Goal: Use online tool/utility: Utilize a website feature to perform a specific function

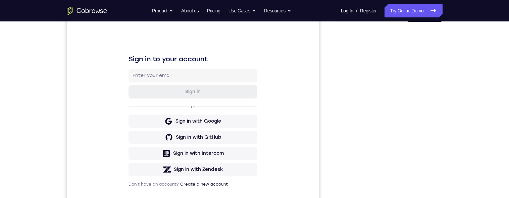
scroll to position [89, 0]
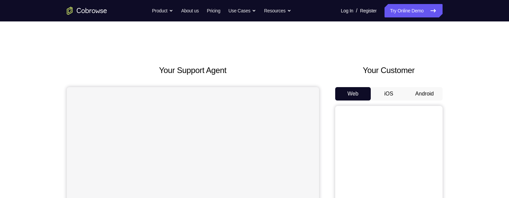
click at [430, 87] on button "Android" at bounding box center [425, 93] width 36 height 13
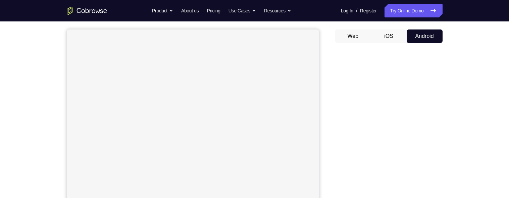
scroll to position [33, 0]
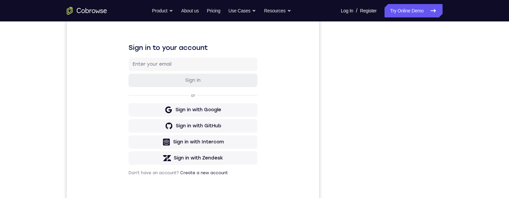
scroll to position [0, 0]
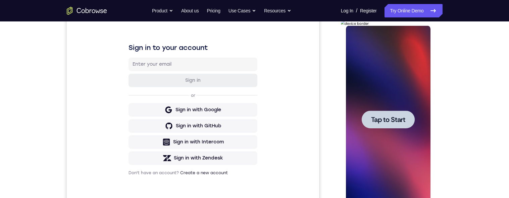
click at [399, 120] on span "Tap to Start" at bounding box center [388, 119] width 34 height 7
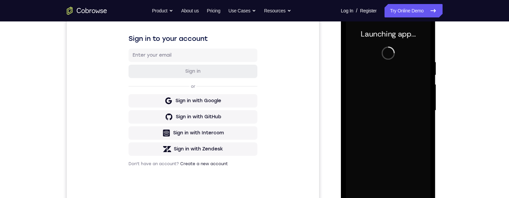
scroll to position [160, 0]
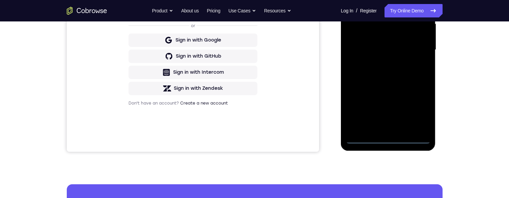
click at [387, 141] on div at bounding box center [388, 50] width 85 height 188
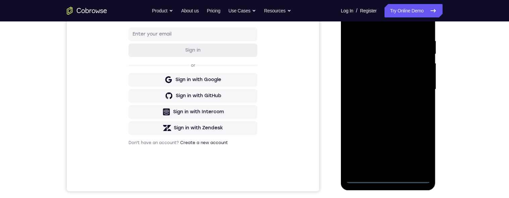
scroll to position [146, 0]
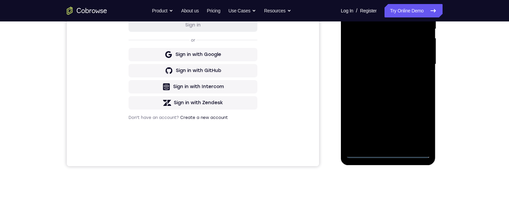
click at [390, 153] on div at bounding box center [388, 64] width 85 height 188
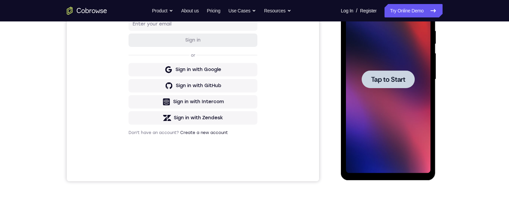
click at [398, 79] on span "Tap to Start" at bounding box center [388, 79] width 34 height 7
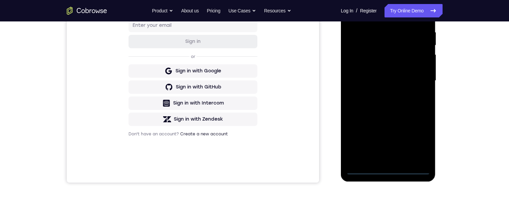
scroll to position [156, 0]
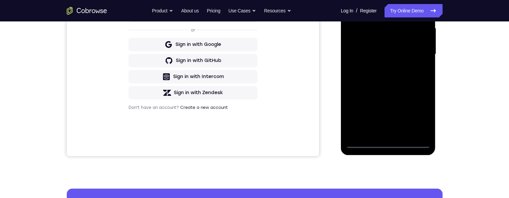
click at [390, 144] on div at bounding box center [388, 54] width 85 height 188
click at [419, 119] on div at bounding box center [388, 54] width 85 height 188
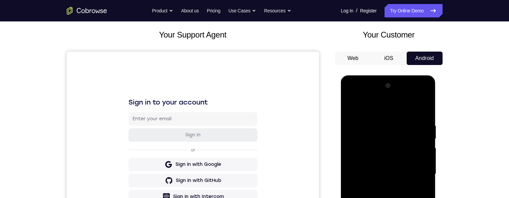
scroll to position [30, 0]
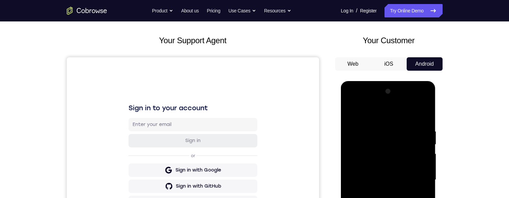
click at [399, 115] on div at bounding box center [388, 180] width 85 height 188
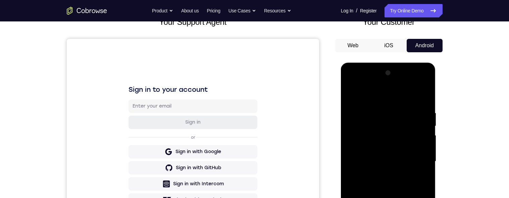
click at [419, 158] on div at bounding box center [388, 162] width 85 height 188
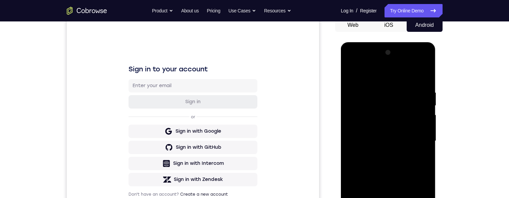
scroll to position [89, 0]
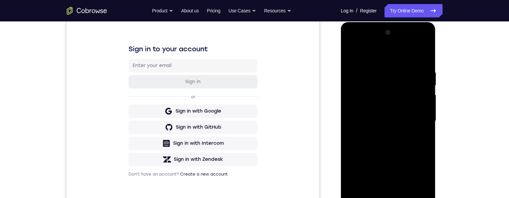
click at [383, 134] on div at bounding box center [388, 121] width 85 height 188
click at [401, 113] on div at bounding box center [388, 121] width 85 height 188
click at [390, 106] on div at bounding box center [388, 121] width 85 height 188
click at [412, 120] on div at bounding box center [388, 121] width 85 height 188
click at [412, 144] on div at bounding box center [388, 121] width 85 height 188
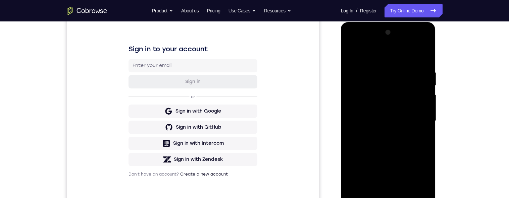
click at [408, 136] on div at bounding box center [388, 121] width 85 height 188
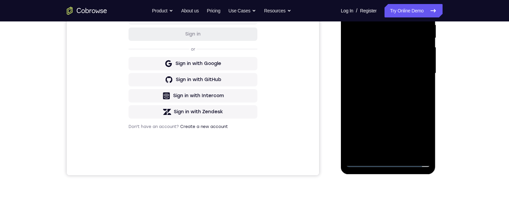
scroll to position [141, 0]
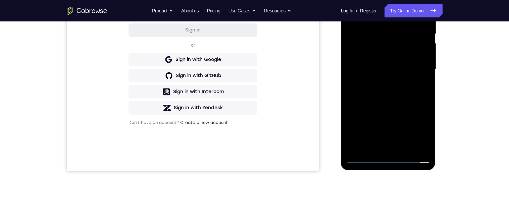
click at [400, 99] on div at bounding box center [388, 70] width 85 height 188
click at [434, 148] on div at bounding box center [388, 70] width 95 height 200
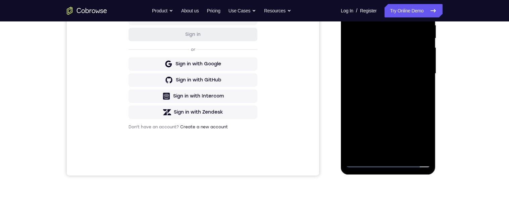
scroll to position [140, 0]
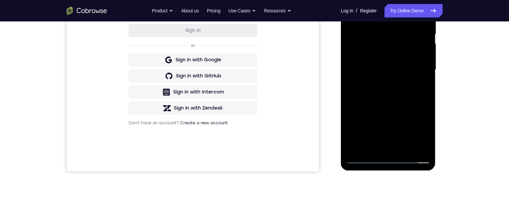
click at [406, 147] on div at bounding box center [388, 70] width 85 height 188
click at [407, 106] on div at bounding box center [388, 70] width 85 height 188
click at [407, 58] on div at bounding box center [388, 70] width 85 height 188
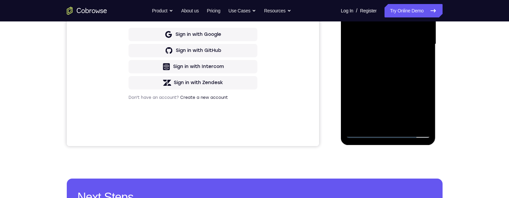
scroll to position [165, 0]
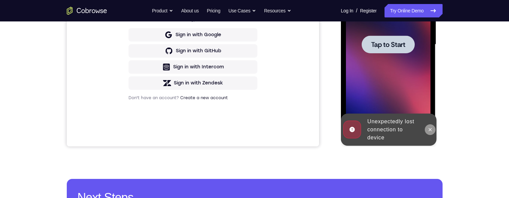
click at [429, 128] on icon at bounding box center [430, 129] width 5 height 5
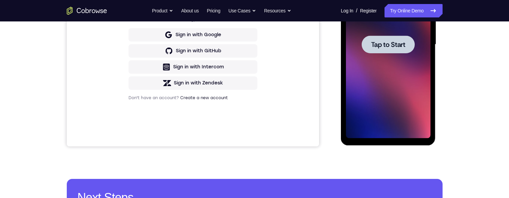
click at [402, 44] on span "Tap to Start" at bounding box center [388, 44] width 34 height 7
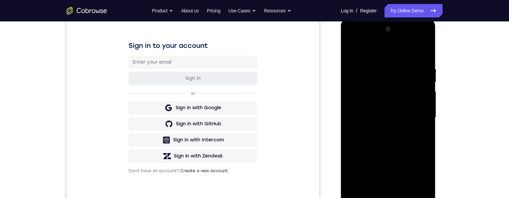
scroll to position [153, 0]
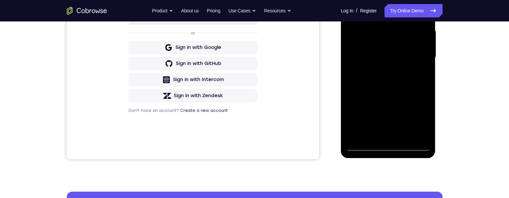
click at [390, 146] on div at bounding box center [388, 57] width 85 height 188
click at [420, 120] on div at bounding box center [388, 57] width 85 height 188
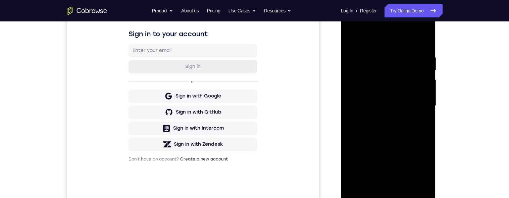
scroll to position [92, 0]
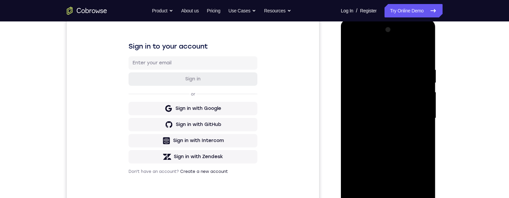
click at [356, 53] on div at bounding box center [388, 118] width 85 height 188
click at [419, 115] on div at bounding box center [388, 118] width 85 height 188
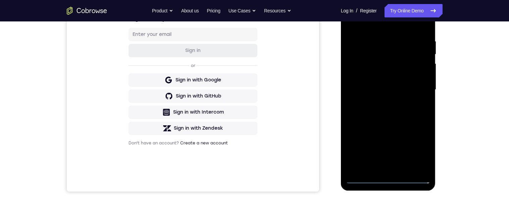
scroll to position [125, 0]
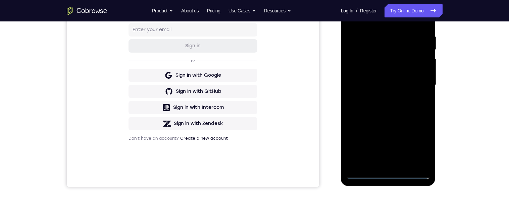
click at [380, 98] on div at bounding box center [388, 85] width 85 height 188
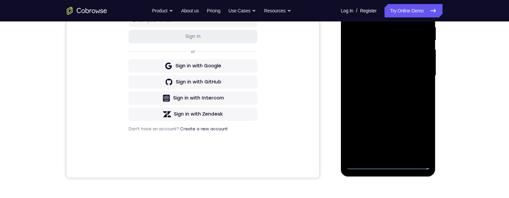
click at [358, 70] on div at bounding box center [388, 76] width 85 height 188
click at [395, 64] on div at bounding box center [388, 76] width 85 height 188
click at [419, 77] on div at bounding box center [388, 76] width 85 height 188
click at [421, 100] on div at bounding box center [388, 76] width 85 height 188
click at [421, 95] on div at bounding box center [388, 76] width 85 height 188
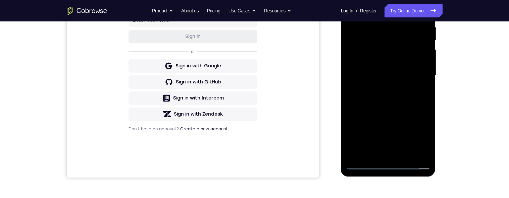
scroll to position [141, 0]
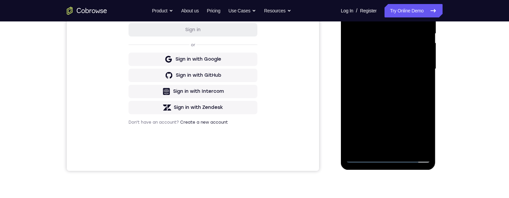
click at [416, 93] on div at bounding box center [388, 69] width 85 height 188
click at [416, 92] on div at bounding box center [388, 69] width 85 height 188
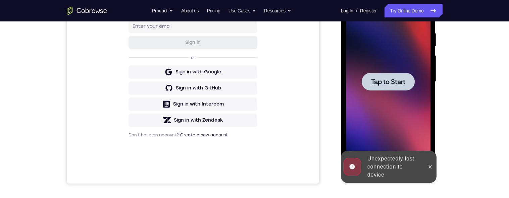
scroll to position [127, 0]
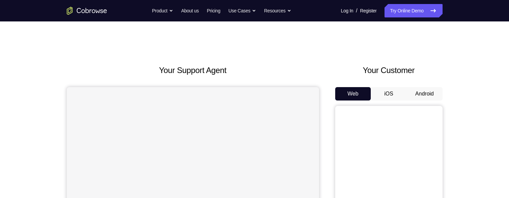
click at [423, 92] on button "Android" at bounding box center [425, 93] width 36 height 13
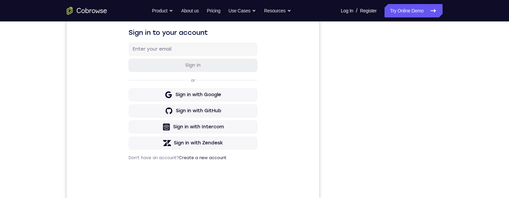
scroll to position [105, 0]
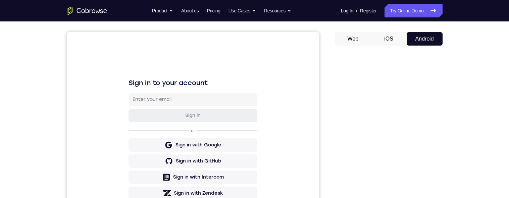
scroll to position [53, 0]
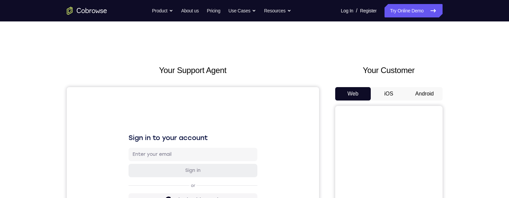
click at [430, 96] on button "Android" at bounding box center [425, 93] width 36 height 13
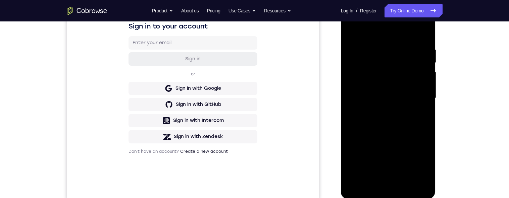
scroll to position [126, 0]
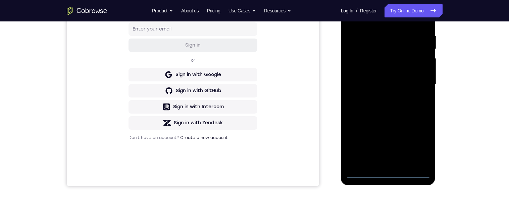
click at [390, 172] on div at bounding box center [388, 85] width 85 height 188
click at [419, 146] on div at bounding box center [388, 85] width 85 height 188
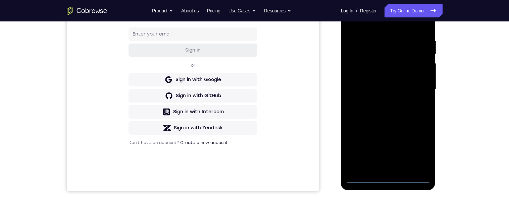
scroll to position [39, 0]
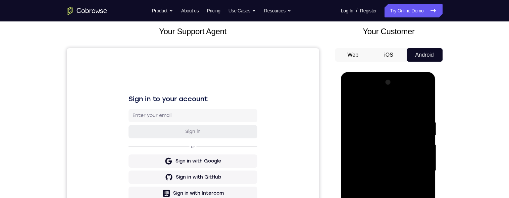
click at [399, 107] on div at bounding box center [388, 171] width 85 height 188
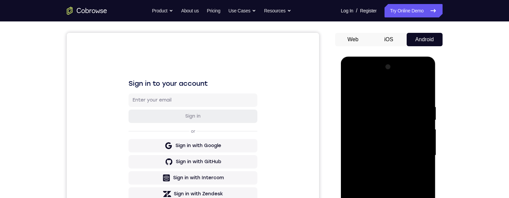
click at [419, 153] on div at bounding box center [388, 156] width 85 height 188
click at [464, 146] on div "Your Support Agent Your Customer Web iOS Android Next Steps We’d be happy to gi…" at bounding box center [255, 188] width 430 height 443
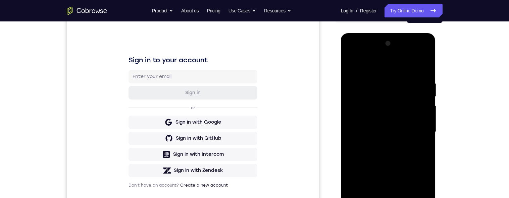
scroll to position [81, 0]
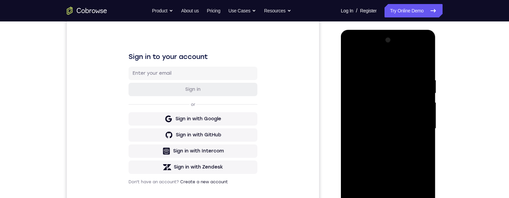
click at [382, 139] on div at bounding box center [388, 129] width 85 height 188
click at [405, 123] on div at bounding box center [388, 129] width 85 height 188
click at [383, 110] on div at bounding box center [388, 129] width 85 height 188
click at [416, 133] on div at bounding box center [388, 129] width 85 height 188
click at [416, 134] on div at bounding box center [388, 129] width 85 height 188
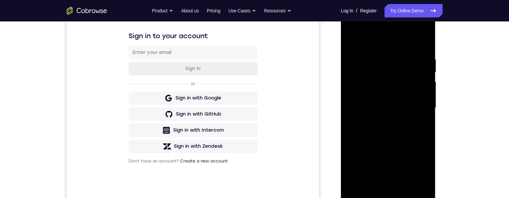
scroll to position [143, 0]
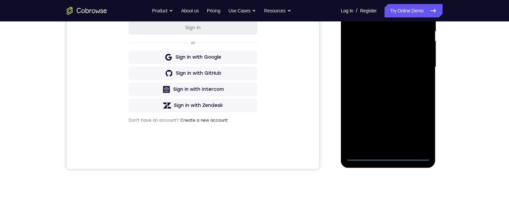
click at [390, 157] on div at bounding box center [388, 67] width 85 height 188
click at [412, 123] on div at bounding box center [388, 67] width 85 height 188
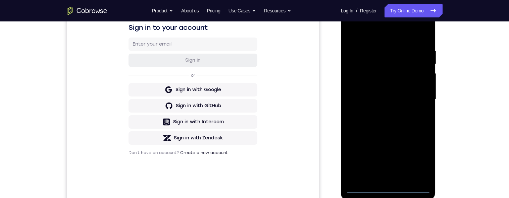
scroll to position [96, 0]
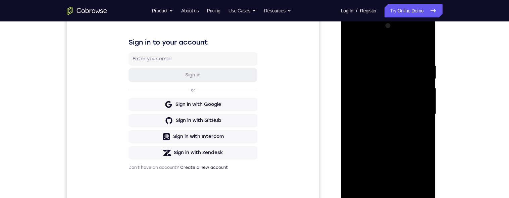
click at [426, 31] on div at bounding box center [388, 114] width 85 height 188
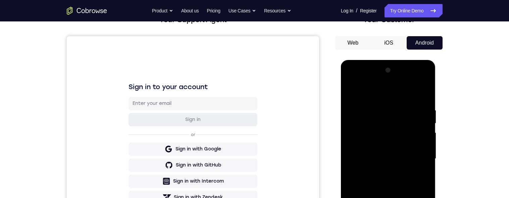
click at [402, 91] on div at bounding box center [388, 159] width 85 height 188
click at [390, 81] on div at bounding box center [388, 159] width 85 height 188
click at [376, 107] on div at bounding box center [388, 159] width 85 height 188
click at [386, 128] on div at bounding box center [388, 159] width 85 height 188
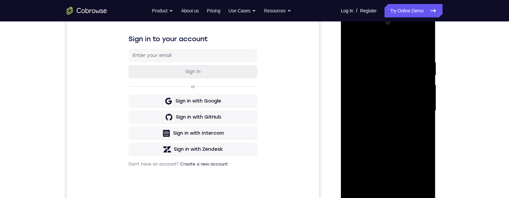
scroll to position [116, 0]
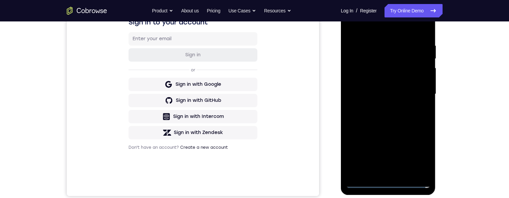
click at [383, 172] on div at bounding box center [388, 94] width 85 height 188
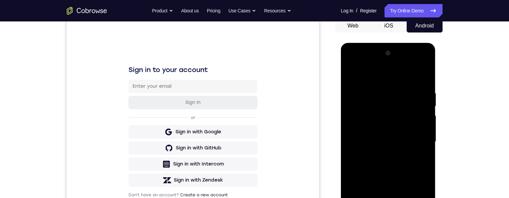
click at [396, 129] on div at bounding box center [388, 142] width 85 height 188
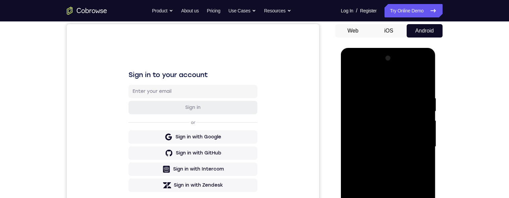
click at [399, 138] on div at bounding box center [388, 147] width 85 height 188
click at [416, 146] on div at bounding box center [388, 147] width 85 height 188
click at [412, 171] on div at bounding box center [388, 147] width 85 height 188
click at [415, 167] on div at bounding box center [388, 147] width 85 height 188
click at [414, 171] on div at bounding box center [388, 147] width 85 height 188
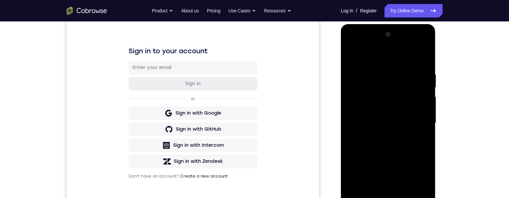
scroll to position [134, 0]
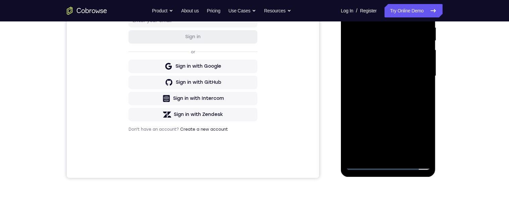
click at [407, 153] on div at bounding box center [388, 76] width 85 height 188
click at [391, 114] on div at bounding box center [388, 76] width 85 height 188
click at [412, 67] on div at bounding box center [388, 76] width 85 height 188
click at [425, 93] on div at bounding box center [388, 76] width 85 height 188
click at [419, 93] on div at bounding box center [388, 76] width 85 height 188
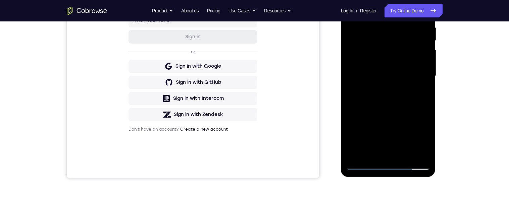
scroll to position [134, 0]
click at [420, 93] on div at bounding box center [388, 76] width 85 height 188
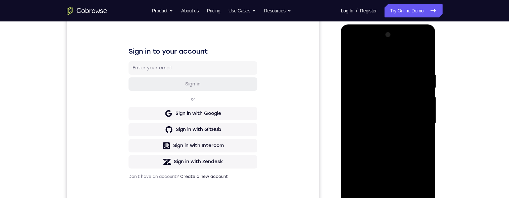
click at [349, 56] on div at bounding box center [388, 124] width 85 height 188
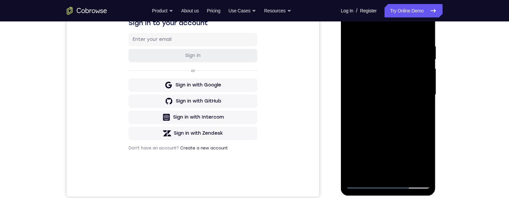
click at [400, 101] on div at bounding box center [388, 95] width 85 height 188
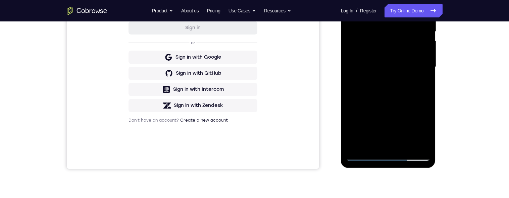
click at [359, 131] on div at bounding box center [388, 67] width 85 height 188
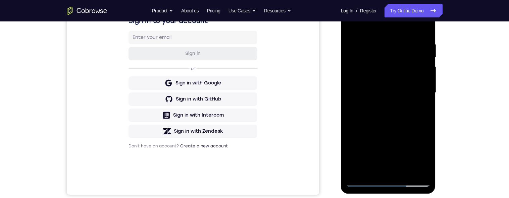
click at [416, 109] on div at bounding box center [388, 93] width 85 height 188
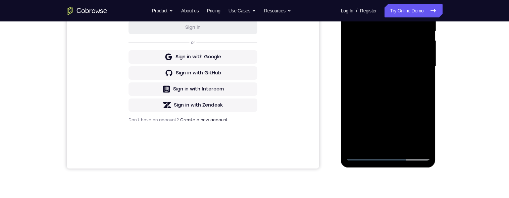
scroll to position [148, 0]
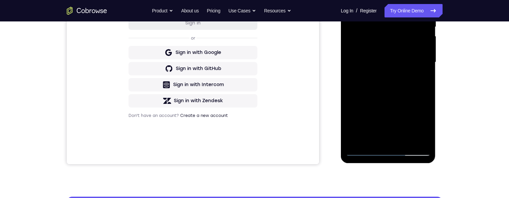
click at [358, 31] on div at bounding box center [388, 62] width 85 height 188
click at [380, 120] on div at bounding box center [388, 62] width 85 height 188
click at [380, 119] on div at bounding box center [388, 62] width 85 height 188
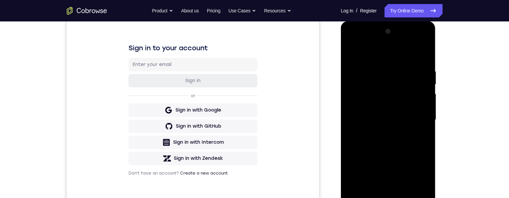
click at [351, 53] on div at bounding box center [388, 120] width 85 height 188
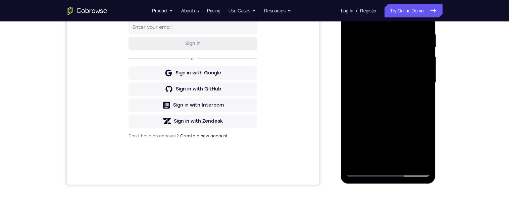
scroll to position [129, 0]
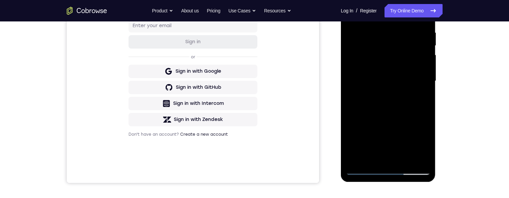
click at [393, 99] on div at bounding box center [388, 81] width 85 height 188
click at [427, 144] on div at bounding box center [388, 81] width 85 height 188
click at [426, 146] on div at bounding box center [388, 81] width 85 height 188
click at [391, 112] on div at bounding box center [388, 81] width 85 height 188
click at [421, 98] on div at bounding box center [388, 81] width 85 height 188
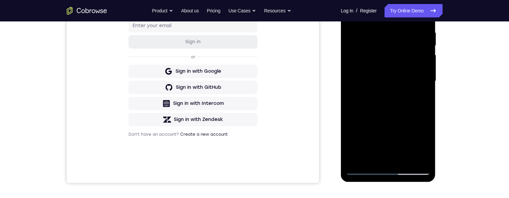
scroll to position [95, 0]
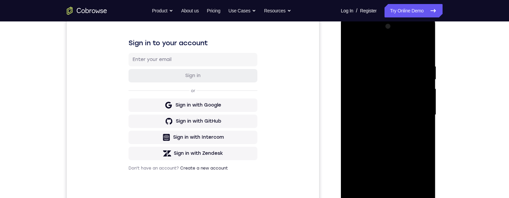
click at [394, 86] on div at bounding box center [388, 115] width 85 height 188
click at [406, 142] on div at bounding box center [388, 115] width 85 height 188
click at [422, 131] on div at bounding box center [388, 115] width 85 height 188
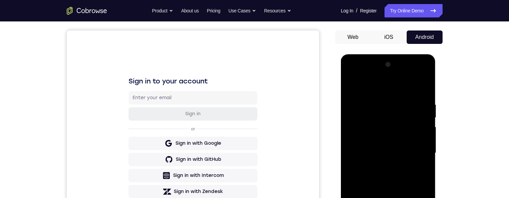
click at [353, 85] on div at bounding box center [388, 153] width 85 height 188
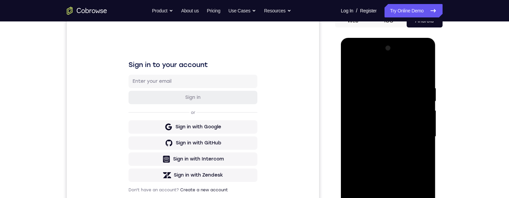
scroll to position [103, 0]
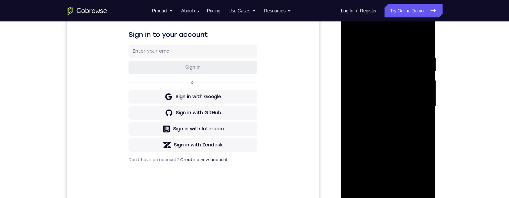
click at [402, 139] on div at bounding box center [388, 107] width 85 height 188
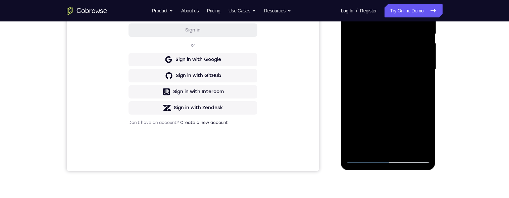
click at [421, 87] on div at bounding box center [388, 70] width 85 height 188
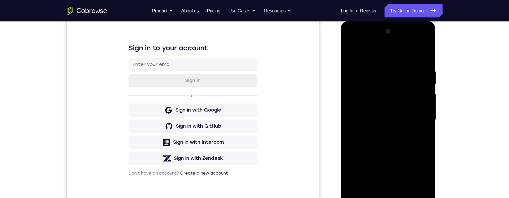
click at [353, 51] on div at bounding box center [388, 120] width 85 height 188
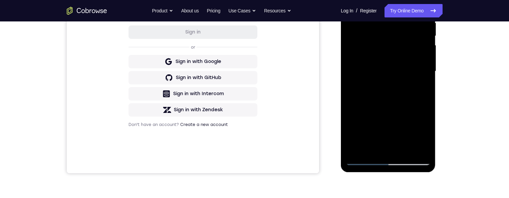
scroll to position [93, 0]
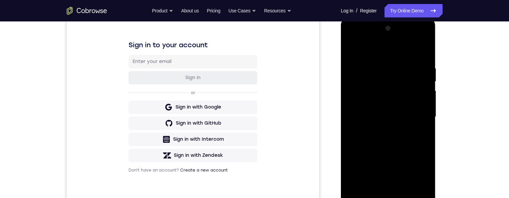
click at [352, 48] on div at bounding box center [388, 117] width 85 height 188
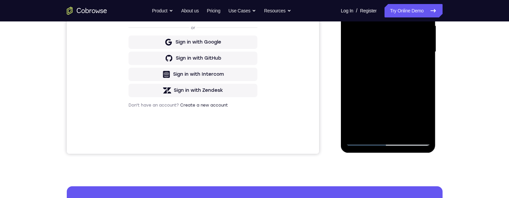
click at [421, 131] on div at bounding box center [388, 52] width 85 height 188
click at [365, 101] on div at bounding box center [388, 52] width 85 height 188
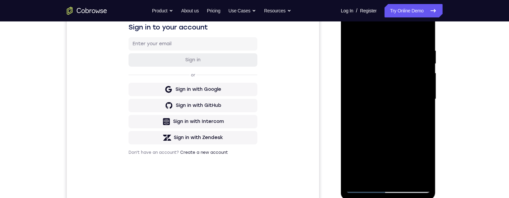
scroll to position [112, 0]
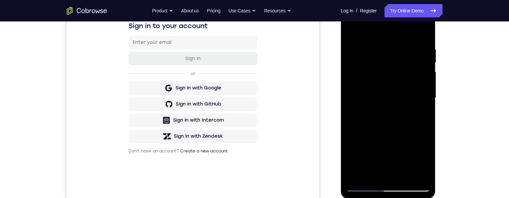
click at [426, 88] on div at bounding box center [388, 98] width 85 height 188
click at [425, 89] on div at bounding box center [388, 98] width 85 height 188
click at [424, 87] on div at bounding box center [388, 98] width 85 height 188
click at [427, 88] on div at bounding box center [388, 98] width 85 height 188
click at [352, 30] on div at bounding box center [388, 98] width 85 height 188
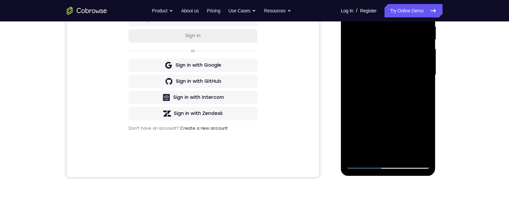
scroll to position [139, 0]
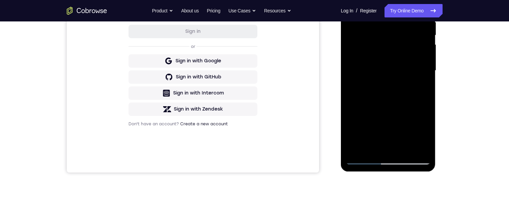
click at [352, 57] on div at bounding box center [388, 71] width 85 height 188
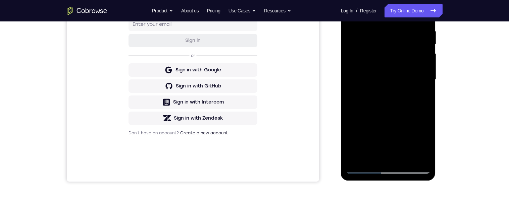
scroll to position [109, 0]
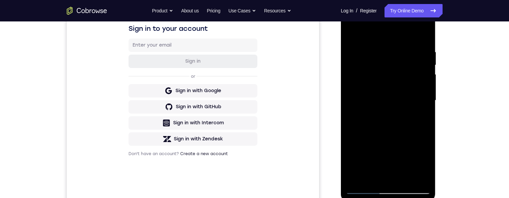
click at [424, 80] on div at bounding box center [388, 101] width 85 height 188
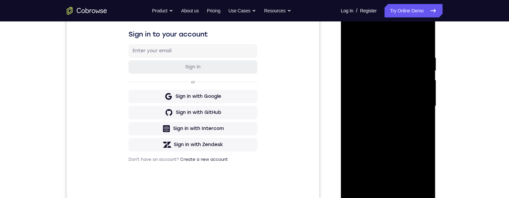
scroll to position [114, 0]
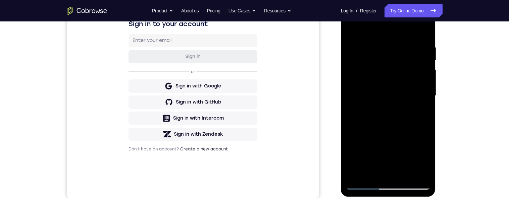
click at [423, 73] on div at bounding box center [388, 96] width 85 height 188
click at [420, 74] on div at bounding box center [388, 96] width 85 height 188
click at [422, 75] on div at bounding box center [388, 96] width 85 height 188
click at [430, 75] on div at bounding box center [388, 96] width 85 height 188
click at [427, 73] on div at bounding box center [388, 96] width 85 height 188
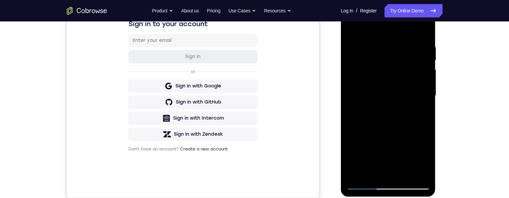
scroll to position [114, 0]
click at [424, 67] on div at bounding box center [388, 96] width 85 height 188
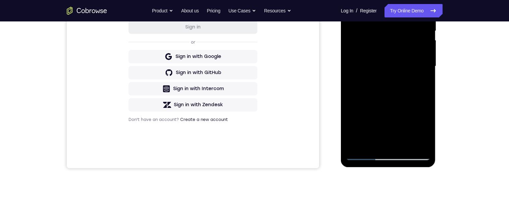
click at [424, 61] on div at bounding box center [388, 66] width 85 height 188
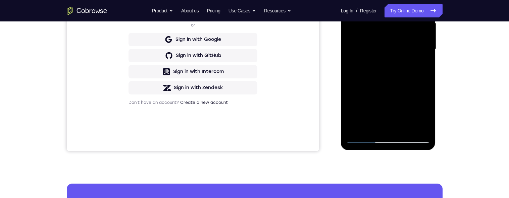
scroll to position [120, 0]
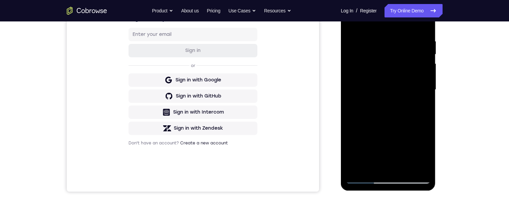
click at [430, 72] on div at bounding box center [388, 90] width 85 height 188
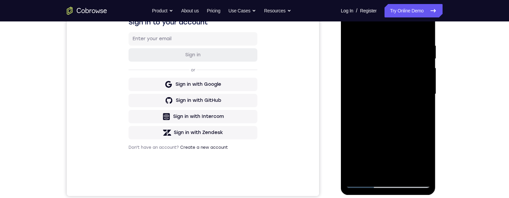
scroll to position [85, 0]
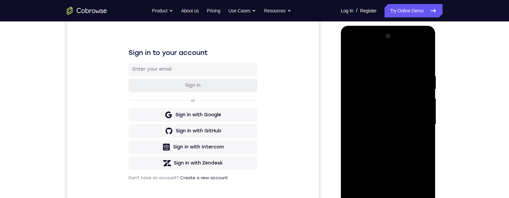
click at [429, 77] on div at bounding box center [388, 125] width 85 height 188
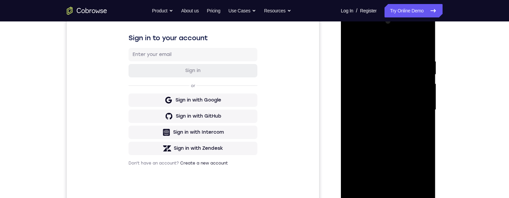
click at [428, 76] on div at bounding box center [388, 110] width 85 height 188
click at [430, 78] on div at bounding box center [388, 110] width 85 height 188
click at [430, 76] on div at bounding box center [388, 110] width 85 height 188
click at [428, 76] on div at bounding box center [388, 110] width 85 height 188
click at [429, 77] on div at bounding box center [388, 110] width 85 height 188
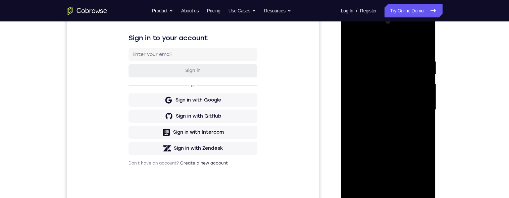
click at [430, 75] on div at bounding box center [388, 110] width 85 height 188
click at [423, 77] on div at bounding box center [388, 110] width 85 height 188
click at [346, 82] on div at bounding box center [388, 110] width 85 height 188
click at [426, 78] on div at bounding box center [388, 110] width 85 height 188
click at [424, 77] on div at bounding box center [388, 110] width 85 height 188
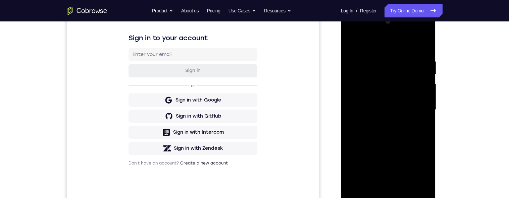
click at [430, 80] on div at bounding box center [388, 110] width 85 height 188
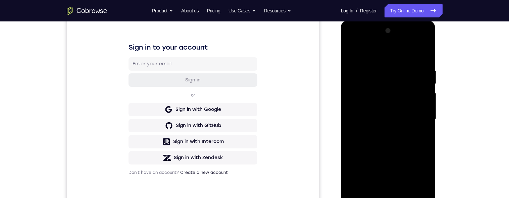
click at [427, 34] on div at bounding box center [388, 120] width 85 height 188
click at [447, 84] on div "Your Support Agent Your Customer Web iOS Android Next Steps We’d be happy to gi…" at bounding box center [255, 152] width 430 height 443
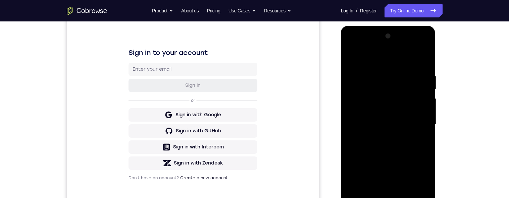
click at [446, 79] on div "Your Support Agent Your Customer Web iOS Android Next Steps We’d be happy to gi…" at bounding box center [255, 157] width 430 height 443
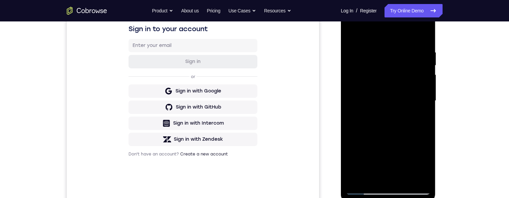
scroll to position [115, 0]
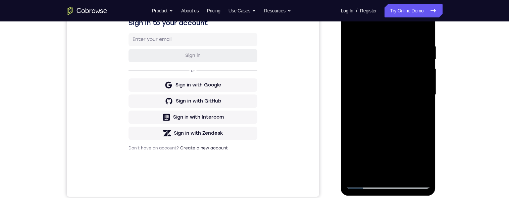
click at [399, 82] on div at bounding box center [388, 95] width 85 height 188
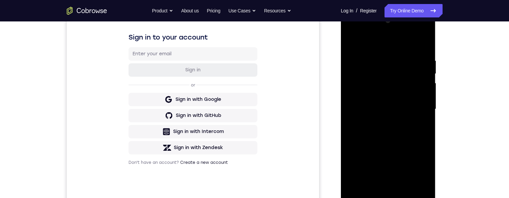
click at [427, 76] on div at bounding box center [388, 109] width 85 height 188
click at [423, 78] on div at bounding box center [388, 109] width 85 height 188
click at [424, 79] on div at bounding box center [388, 109] width 85 height 188
click at [426, 80] on div at bounding box center [388, 109] width 85 height 188
click at [423, 22] on div at bounding box center [388, 109] width 85 height 188
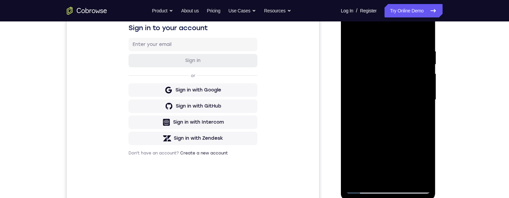
scroll to position [120, 0]
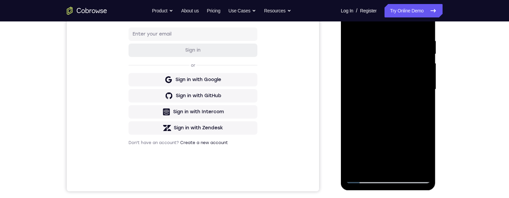
click at [423, 74] on div at bounding box center [388, 90] width 85 height 188
click at [427, 70] on div at bounding box center [388, 89] width 85 height 188
click at [427, 69] on div at bounding box center [388, 89] width 85 height 188
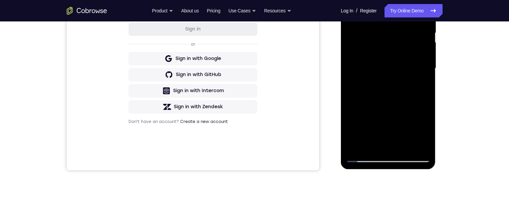
scroll to position [177, 0]
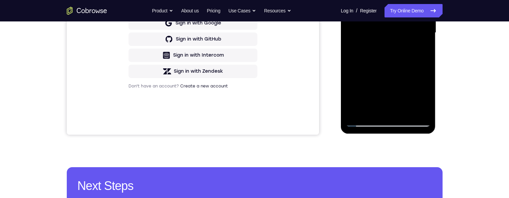
click at [406, 110] on div at bounding box center [388, 33] width 85 height 188
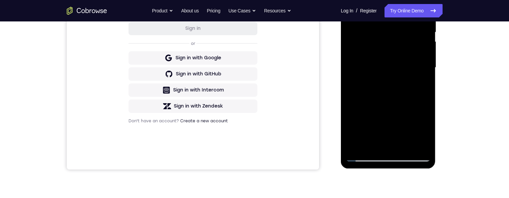
click at [410, 57] on div at bounding box center [388, 68] width 85 height 188
click at [447, 83] on div "Your Support Agent Your Customer Web iOS Android Next Steps We’d be happy to gi…" at bounding box center [255, 100] width 430 height 443
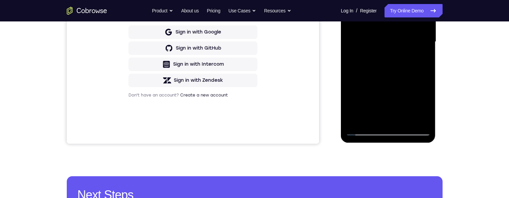
scroll to position [302, 0]
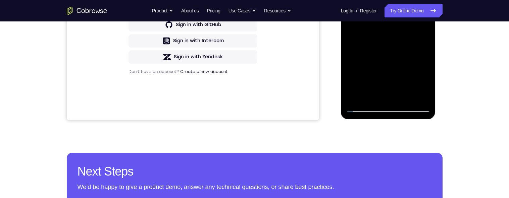
click at [385, 94] on div at bounding box center [388, 18] width 85 height 188
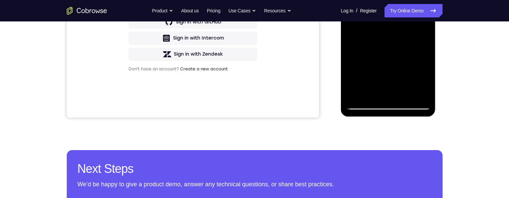
click at [421, 35] on div at bounding box center [388, 16] width 85 height 188
click at [419, 33] on div at bounding box center [388, 16] width 85 height 188
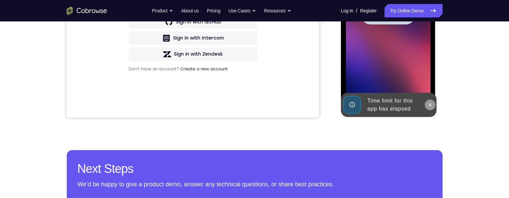
click at [430, 105] on icon at bounding box center [430, 104] width 5 height 5
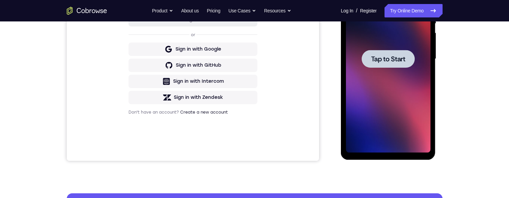
click at [407, 57] on div at bounding box center [388, 59] width 53 height 18
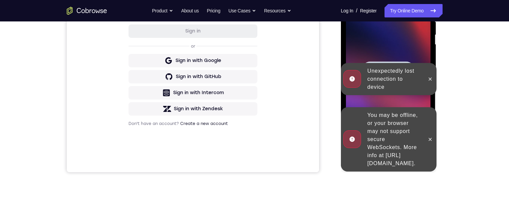
scroll to position [139, 0]
click at [429, 78] on icon at bounding box center [430, 79] width 5 height 5
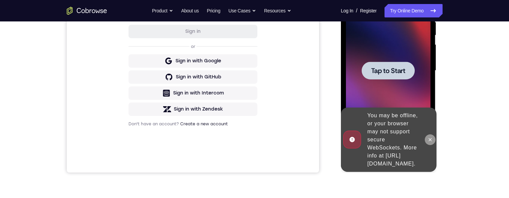
click at [429, 137] on icon at bounding box center [430, 139] width 5 height 5
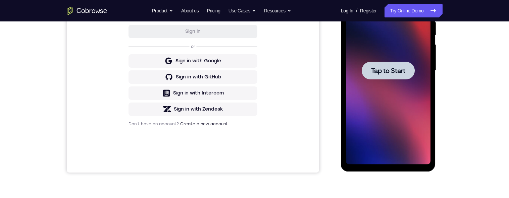
click at [405, 67] on span "Tap to Start" at bounding box center [388, 70] width 34 height 7
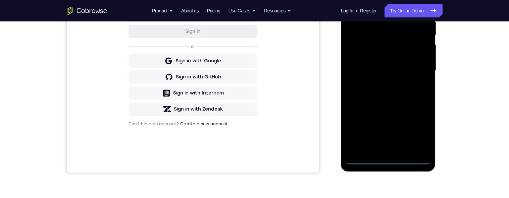
click at [386, 159] on div at bounding box center [388, 71] width 85 height 188
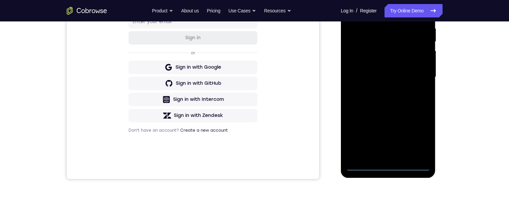
click at [413, 133] on div at bounding box center [388, 77] width 85 height 188
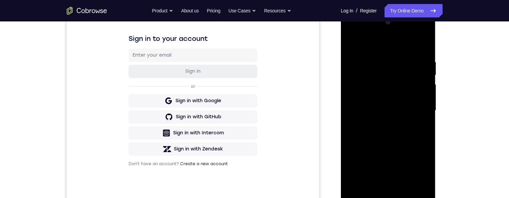
click at [393, 49] on div at bounding box center [388, 111] width 85 height 188
click at [419, 108] on div at bounding box center [388, 111] width 85 height 188
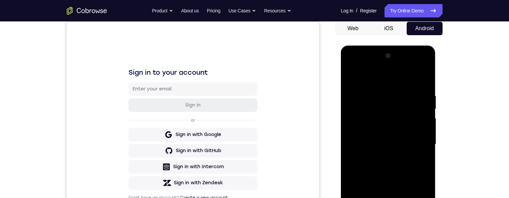
click at [381, 159] on div at bounding box center [388, 145] width 85 height 188
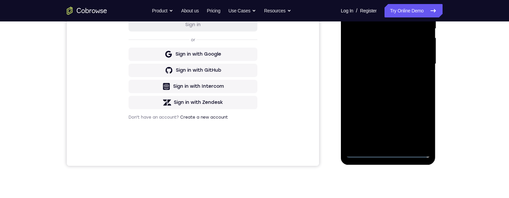
click at [404, 58] on div at bounding box center [388, 64] width 85 height 188
click at [376, 53] on div at bounding box center [388, 64] width 85 height 188
click at [410, 65] on div at bounding box center [388, 64] width 85 height 188
click at [409, 89] on div at bounding box center [388, 64] width 85 height 188
click at [402, 87] on div at bounding box center [388, 64] width 85 height 188
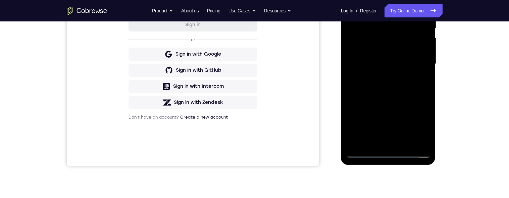
click at [407, 144] on div at bounding box center [388, 64] width 85 height 188
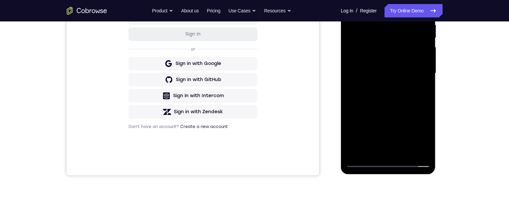
click at [407, 109] on div at bounding box center [388, 74] width 85 height 188
click at [411, 63] on div at bounding box center [388, 74] width 85 height 188
click at [421, 88] on div at bounding box center [388, 74] width 85 height 188
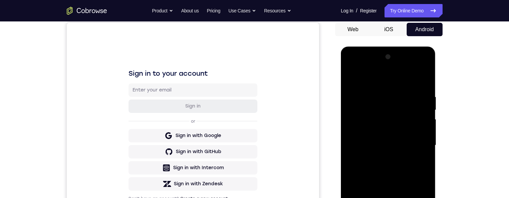
click at [348, 79] on div at bounding box center [388, 146] width 85 height 188
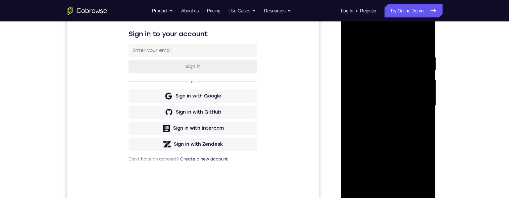
scroll to position [85, 0]
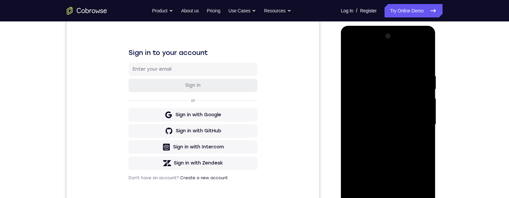
click at [354, 57] on div at bounding box center [388, 125] width 85 height 188
click at [427, 58] on div at bounding box center [388, 125] width 85 height 188
click at [403, 78] on div at bounding box center [388, 126] width 85 height 188
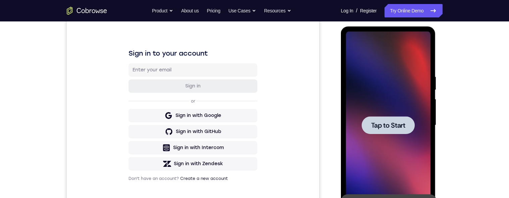
click at [381, 119] on div at bounding box center [388, 125] width 53 height 18
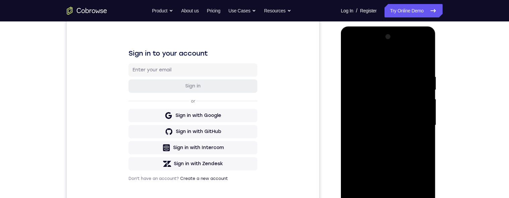
scroll to position [170, 0]
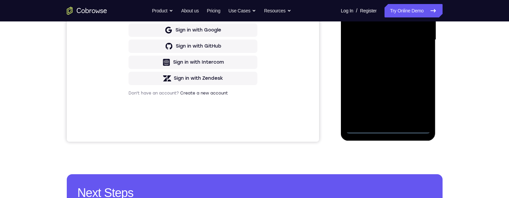
click at [386, 126] on div at bounding box center [388, 40] width 85 height 188
click at [387, 130] on div at bounding box center [388, 40] width 85 height 188
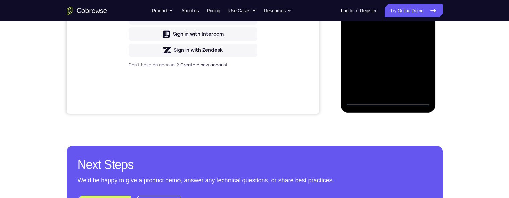
scroll to position [180, 0]
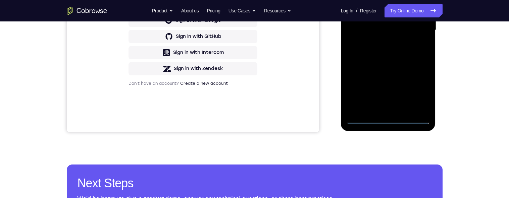
click at [420, 91] on div at bounding box center [388, 30] width 85 height 188
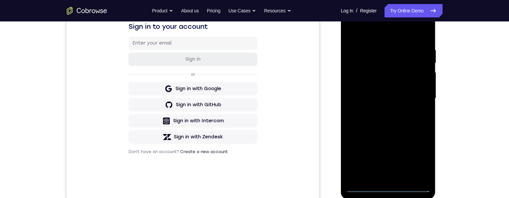
click at [377, 31] on div at bounding box center [388, 99] width 85 height 188
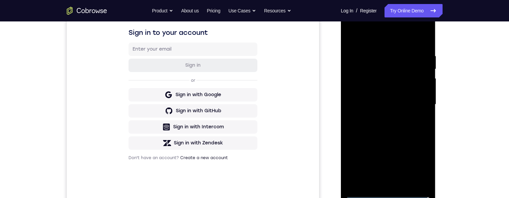
click at [418, 103] on div at bounding box center [388, 105] width 85 height 188
click at [418, 100] on div at bounding box center [388, 105] width 85 height 188
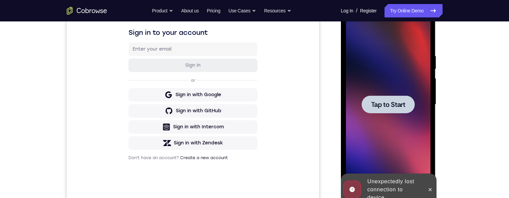
click at [398, 102] on span "Tap to Start" at bounding box center [388, 104] width 34 height 7
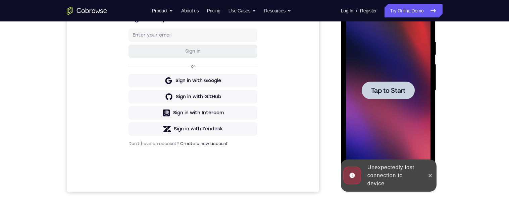
scroll to position [181, 0]
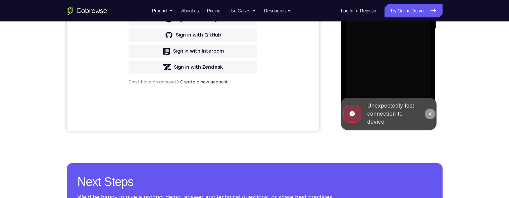
click at [429, 117] on button at bounding box center [430, 114] width 11 height 11
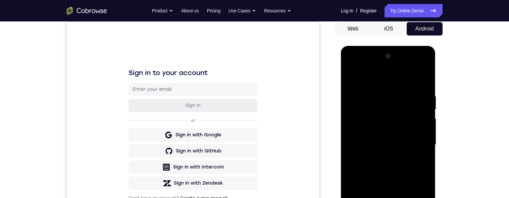
scroll to position [171, 0]
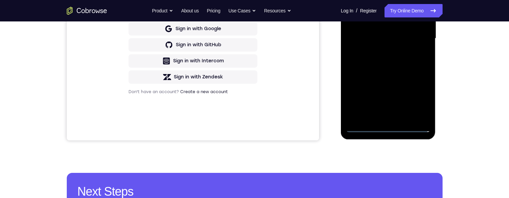
click at [388, 129] on div at bounding box center [388, 39] width 85 height 188
click at [416, 103] on div at bounding box center [388, 39] width 85 height 188
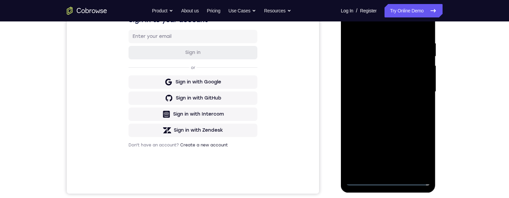
click at [380, 32] on div at bounding box center [388, 92] width 85 height 188
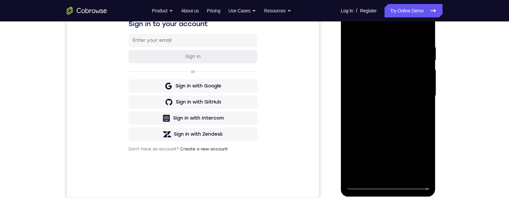
click at [418, 94] on div at bounding box center [388, 96] width 85 height 188
click at [381, 108] on div at bounding box center [388, 96] width 85 height 188
click at [383, 88] on div at bounding box center [388, 96] width 85 height 188
click at [397, 80] on div at bounding box center [388, 96] width 85 height 188
click at [407, 96] on div at bounding box center [388, 96] width 85 height 188
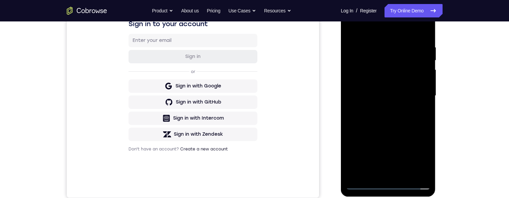
click at [410, 121] on div at bounding box center [388, 96] width 85 height 188
click at [409, 115] on div at bounding box center [388, 96] width 85 height 188
click at [424, 43] on div at bounding box center [388, 96] width 85 height 188
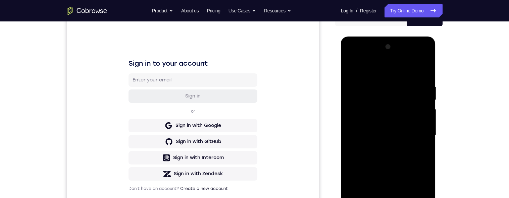
scroll to position [119, 0]
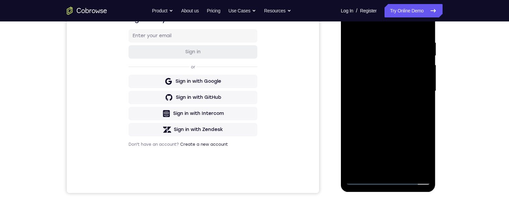
click at [363, 181] on div at bounding box center [388, 91] width 85 height 188
click at [391, 182] on div at bounding box center [388, 91] width 85 height 188
click at [417, 151] on div at bounding box center [388, 91] width 85 height 188
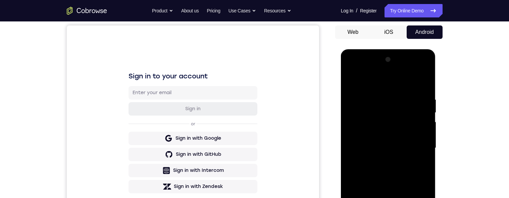
click at [415, 70] on div at bounding box center [388, 148] width 85 height 188
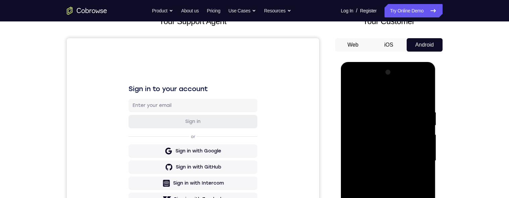
click at [425, 87] on div at bounding box center [388, 161] width 85 height 188
click at [406, 95] on div at bounding box center [388, 161] width 85 height 188
click at [385, 85] on div at bounding box center [388, 161] width 85 height 188
click at [389, 106] on div at bounding box center [388, 161] width 85 height 188
click at [394, 142] on div at bounding box center [388, 161] width 85 height 188
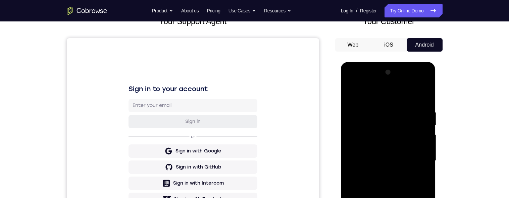
scroll to position [98, 0]
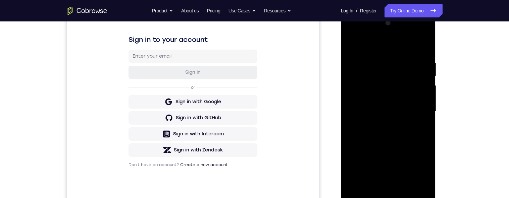
click at [383, 190] on div at bounding box center [388, 112] width 85 height 188
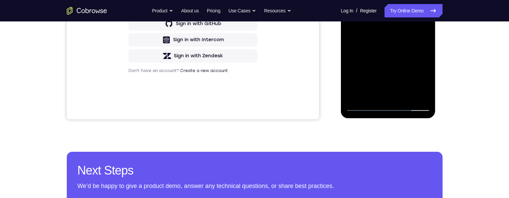
scroll to position [143, 0]
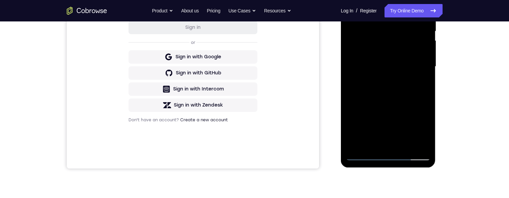
click at [402, 76] on div at bounding box center [388, 67] width 85 height 188
click at [405, 36] on div at bounding box center [388, 67] width 85 height 188
click at [407, 66] on div at bounding box center [388, 67] width 85 height 188
click at [417, 92] on div at bounding box center [388, 67] width 85 height 188
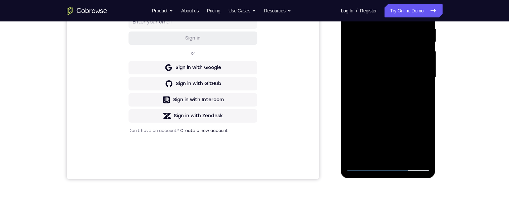
scroll to position [100, 0]
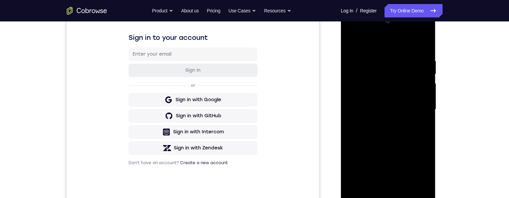
click at [398, 138] on div at bounding box center [388, 110] width 85 height 188
click at [427, 142] on div at bounding box center [388, 110] width 85 height 188
click at [348, 139] on div at bounding box center [388, 110] width 85 height 188
click at [427, 142] on div at bounding box center [388, 110] width 85 height 188
click at [426, 139] on div at bounding box center [388, 110] width 85 height 188
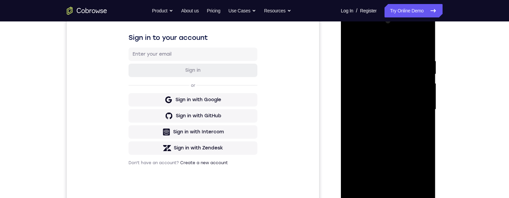
click at [427, 138] on div at bounding box center [388, 110] width 85 height 188
click at [426, 142] on div at bounding box center [388, 110] width 85 height 188
click at [427, 141] on div at bounding box center [388, 110] width 85 height 188
click at [426, 139] on div at bounding box center [388, 110] width 85 height 188
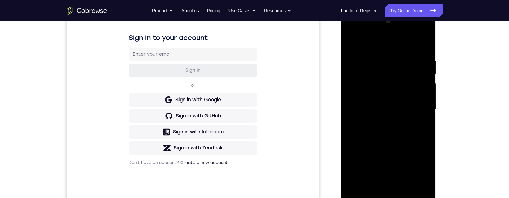
scroll to position [128, 0]
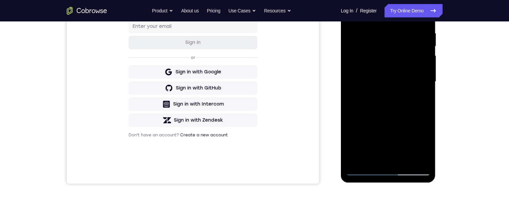
click at [407, 160] on div at bounding box center [388, 82] width 85 height 188
click at [398, 117] on div at bounding box center [388, 82] width 85 height 188
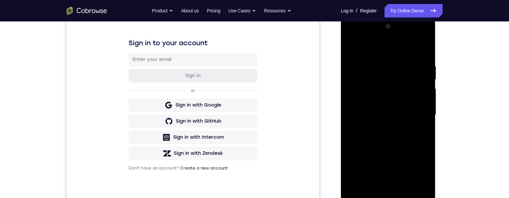
click at [352, 46] on div at bounding box center [388, 115] width 85 height 188
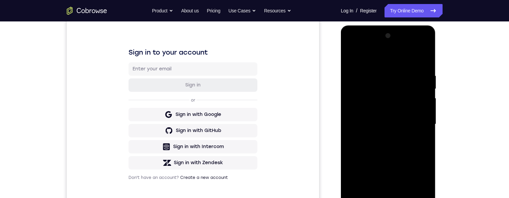
click at [424, 56] on div at bounding box center [388, 125] width 85 height 188
click at [363, 75] on div at bounding box center [388, 125] width 85 height 188
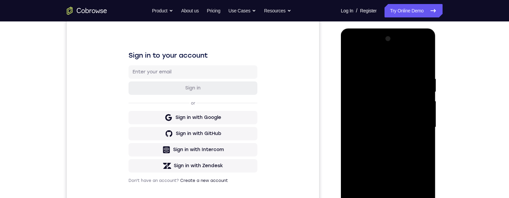
scroll to position [78, 0]
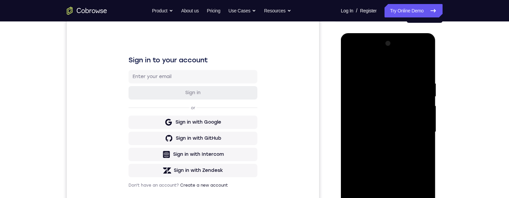
click at [349, 65] on div at bounding box center [388, 132] width 85 height 188
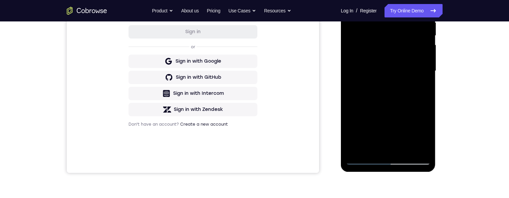
click at [369, 149] on div at bounding box center [388, 71] width 85 height 188
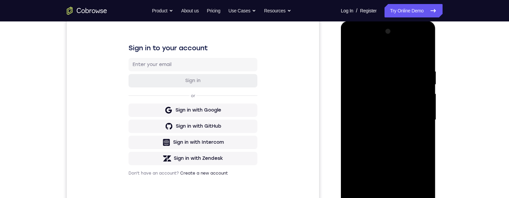
click at [360, 50] on div at bounding box center [388, 120] width 85 height 188
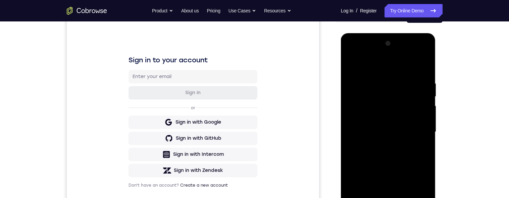
scroll to position [80, 0]
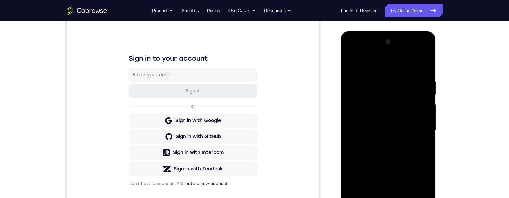
click at [426, 192] on div at bounding box center [388, 131] width 85 height 188
click at [425, 194] on div at bounding box center [388, 131] width 85 height 188
click at [424, 193] on div at bounding box center [388, 131] width 85 height 188
click at [373, 151] on div at bounding box center [388, 131] width 85 height 188
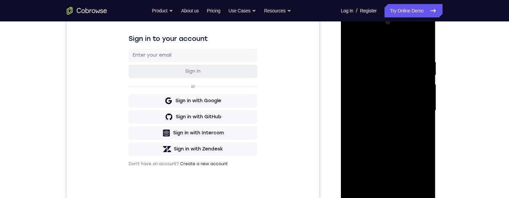
scroll to position [124, 0]
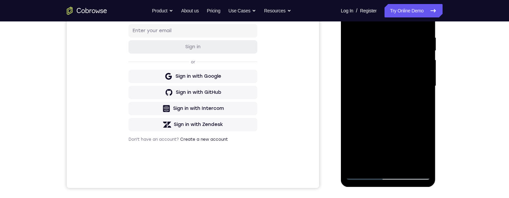
click at [419, 140] on div at bounding box center [388, 86] width 85 height 188
click at [372, 168] on div at bounding box center [388, 87] width 85 height 188
click at [372, 164] on div at bounding box center [388, 87] width 85 height 188
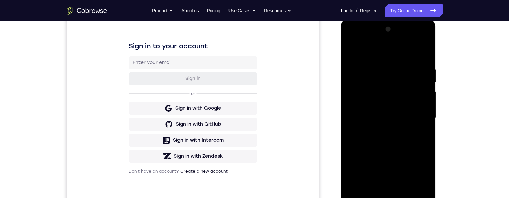
click at [392, 162] on div at bounding box center [388, 118] width 85 height 188
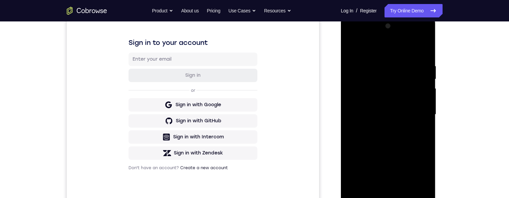
scroll to position [95, 0]
click at [353, 49] on div at bounding box center [388, 115] width 85 height 188
click at [362, 89] on div at bounding box center [388, 115] width 85 height 188
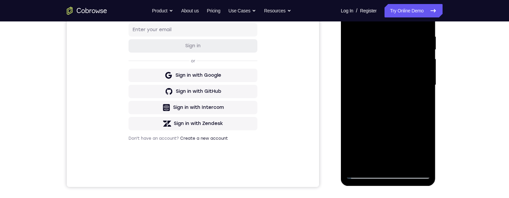
scroll to position [80, 0]
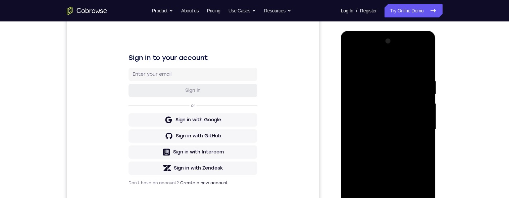
click at [351, 62] on div at bounding box center [388, 130] width 85 height 188
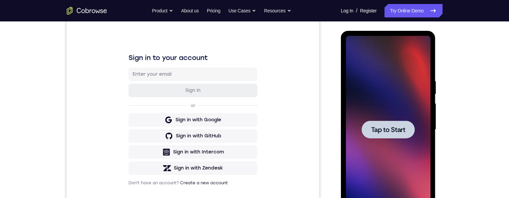
scroll to position [68, 0]
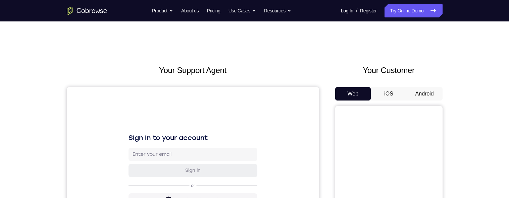
click at [427, 90] on button "Android" at bounding box center [425, 93] width 36 height 13
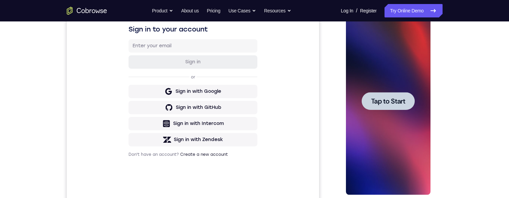
scroll to position [117, 0]
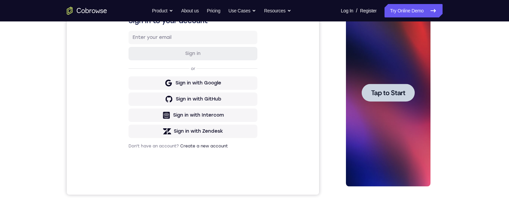
click at [394, 93] on span "Tap to Start" at bounding box center [388, 93] width 34 height 7
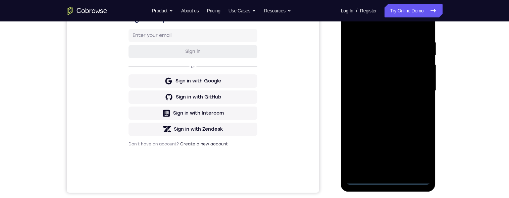
scroll to position [137, 0]
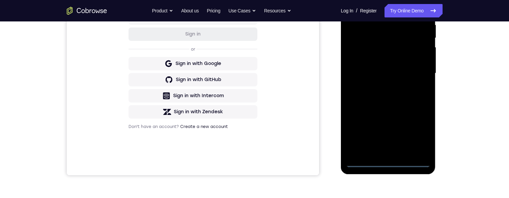
click at [390, 162] on div at bounding box center [388, 74] width 85 height 188
click at [418, 136] on div at bounding box center [388, 74] width 85 height 188
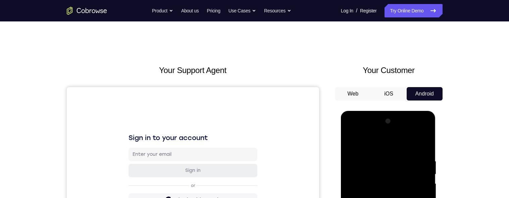
scroll to position [35, 0]
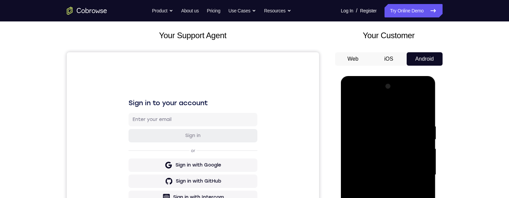
click at [397, 109] on div at bounding box center [388, 175] width 85 height 188
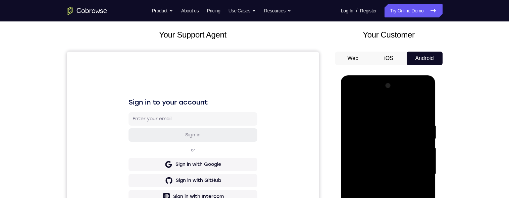
click at [419, 170] on div at bounding box center [388, 175] width 85 height 188
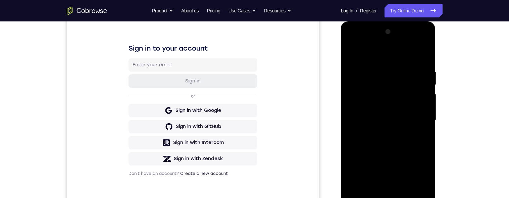
click at [460, 113] on div "Your Support Agent Your Customer Web iOS Android Next Steps We’d be happy to gi…" at bounding box center [255, 153] width 430 height 443
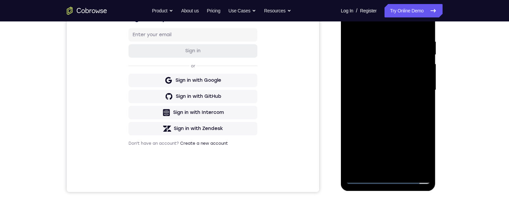
click at [380, 169] on div at bounding box center [388, 90] width 85 height 188
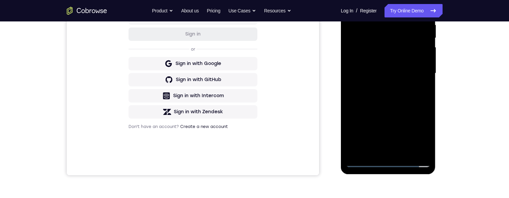
click at [379, 151] on div at bounding box center [388, 74] width 85 height 188
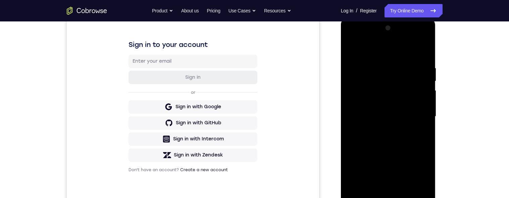
click at [352, 50] on div at bounding box center [388, 117] width 85 height 188
click at [406, 109] on div at bounding box center [388, 117] width 85 height 188
click at [395, 97] on div at bounding box center [388, 117] width 85 height 188
click at [393, 127] on div at bounding box center [388, 117] width 85 height 188
click at [409, 114] on div at bounding box center [388, 117] width 85 height 188
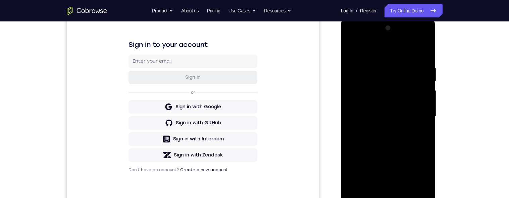
click at [402, 140] on div at bounding box center [388, 117] width 85 height 188
click at [402, 138] on div at bounding box center [388, 117] width 85 height 188
click at [407, 143] on div at bounding box center [388, 117] width 85 height 188
click at [459, 123] on div "Your Support Agent Your Customer Web iOS Android Next Steps We’d be happy to gi…" at bounding box center [255, 149] width 430 height 443
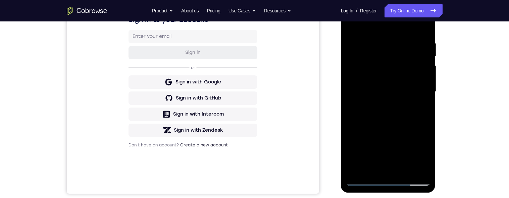
click at [372, 171] on div at bounding box center [388, 92] width 85 height 188
click at [422, 32] on div at bounding box center [388, 92] width 85 height 188
click at [373, 170] on div at bounding box center [388, 92] width 85 height 188
click at [418, 151] on div at bounding box center [388, 92] width 85 height 188
click at [372, 169] on div at bounding box center [388, 92] width 85 height 188
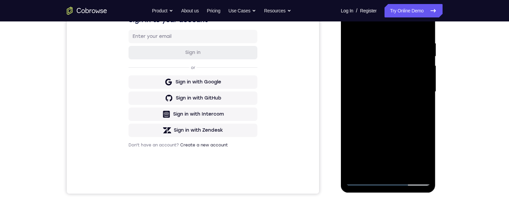
scroll to position [73, 0]
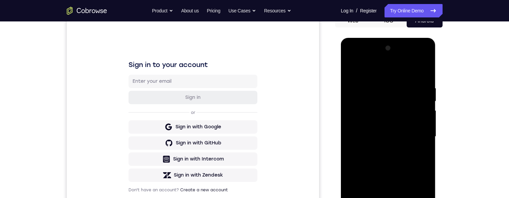
click at [409, 67] on div at bounding box center [388, 137] width 85 height 188
click at [393, 81] on div at bounding box center [388, 137] width 85 height 188
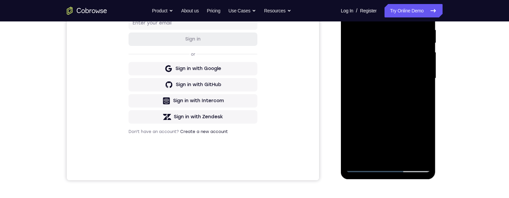
scroll to position [132, 0]
click at [413, 85] on div at bounding box center [388, 78] width 85 height 188
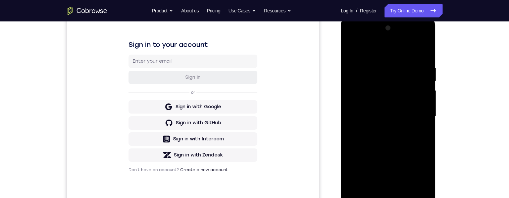
scroll to position [95, 0]
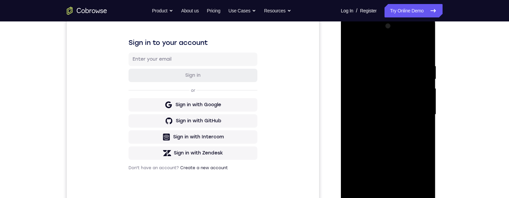
click at [352, 47] on div at bounding box center [388, 115] width 85 height 188
click at [364, 164] on div at bounding box center [388, 115] width 85 height 188
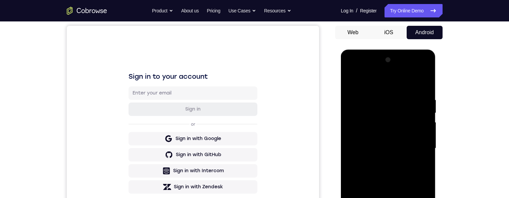
scroll to position [69, 0]
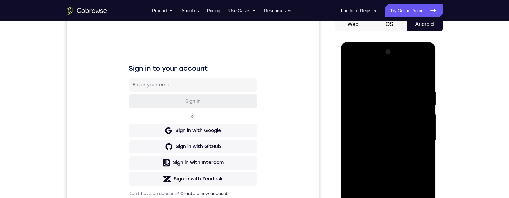
click at [426, 118] on div at bounding box center [388, 141] width 85 height 188
click at [425, 120] on div at bounding box center [388, 141] width 85 height 188
click at [426, 119] on div at bounding box center [388, 141] width 85 height 188
click at [427, 121] on div at bounding box center [388, 141] width 85 height 188
click at [424, 119] on div at bounding box center [388, 141] width 85 height 188
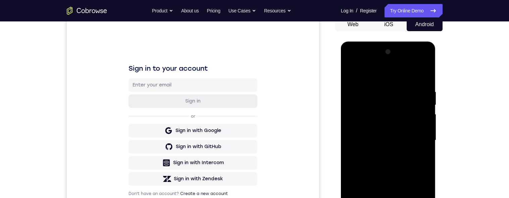
scroll to position [69, 0]
click at [426, 120] on div at bounding box center [388, 141] width 85 height 188
click at [426, 119] on div at bounding box center [388, 141] width 85 height 188
click at [425, 119] on div at bounding box center [388, 141] width 85 height 188
click at [425, 120] on div at bounding box center [388, 141] width 85 height 188
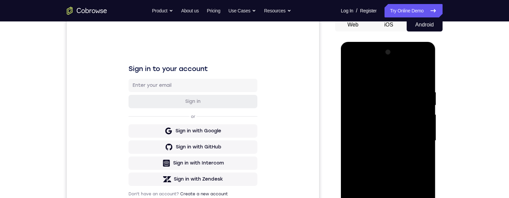
click at [424, 119] on div at bounding box center [388, 141] width 85 height 188
click at [348, 121] on div at bounding box center [388, 141] width 85 height 188
click at [349, 123] on div at bounding box center [388, 141] width 85 height 188
click at [426, 122] on div at bounding box center [388, 141] width 85 height 188
click at [424, 121] on div at bounding box center [388, 141] width 85 height 188
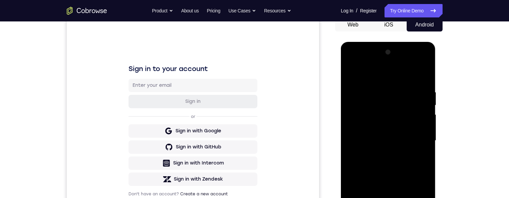
click at [424, 119] on div at bounding box center [388, 141] width 85 height 188
click at [424, 121] on div at bounding box center [388, 141] width 85 height 188
click at [424, 120] on div at bounding box center [388, 141] width 85 height 188
click at [424, 121] on div at bounding box center [388, 141] width 85 height 188
click at [425, 120] on div at bounding box center [388, 141] width 85 height 188
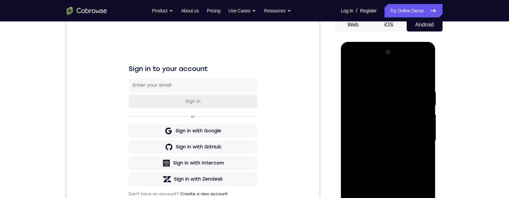
click at [424, 119] on div at bounding box center [388, 141] width 85 height 188
click at [423, 120] on div at bounding box center [388, 141] width 85 height 188
click at [352, 73] on div at bounding box center [388, 141] width 85 height 188
click at [351, 74] on div at bounding box center [388, 141] width 85 height 188
click at [415, 74] on div at bounding box center [388, 141] width 85 height 188
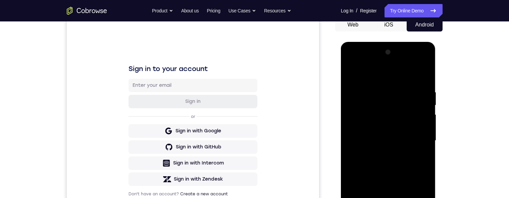
click at [413, 75] on div at bounding box center [388, 141] width 85 height 188
click at [407, 87] on div at bounding box center [388, 141] width 85 height 188
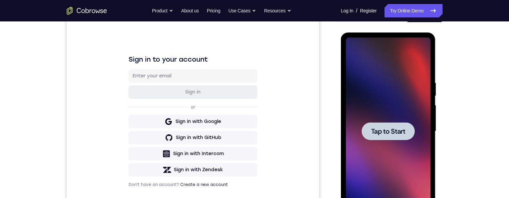
scroll to position [79, 0]
